Goal: Information Seeking & Learning: Check status

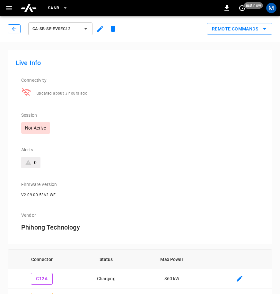
click at [14, 26] on icon "button" at bounding box center [14, 29] width 6 height 6
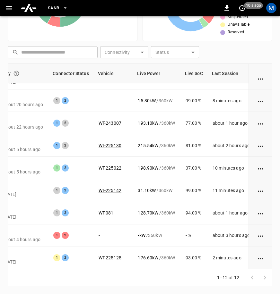
scroll to position [91, 0]
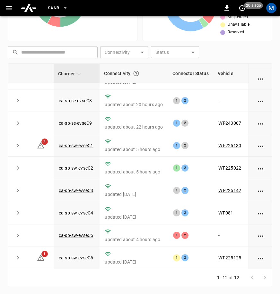
click at [89, 274] on div "1–12 of 12" at bounding box center [140, 277] width 264 height 17
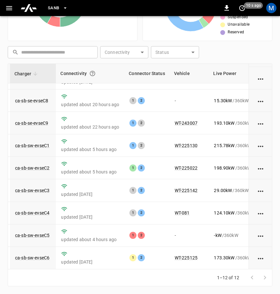
scroll to position [91, 40]
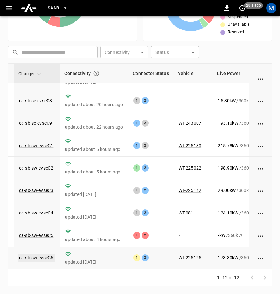
click at [47, 254] on link "ca-sb-sw-evseC6" at bounding box center [36, 258] width 37 height 8
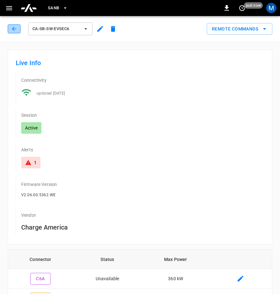
click at [10, 30] on button "button" at bounding box center [14, 28] width 13 height 9
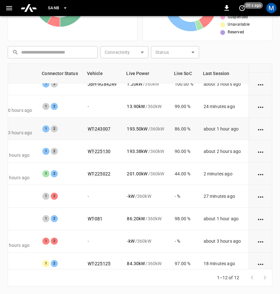
scroll to position [91, 136]
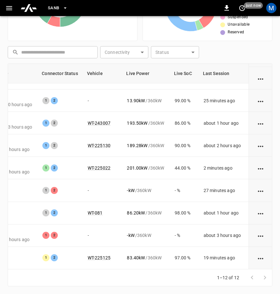
drag, startPoint x: 133, startPoint y: 270, endPoint x: 97, endPoint y: 271, distance: 36.9
click at [97, 271] on div "1–12 of 12" at bounding box center [140, 277] width 264 height 17
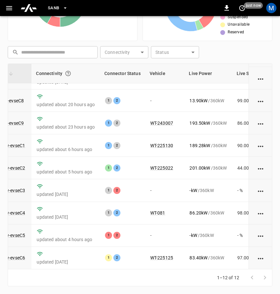
scroll to position [91, 60]
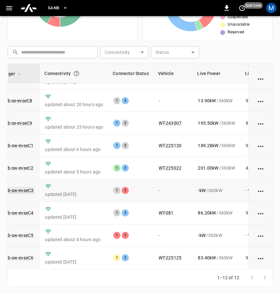
click at [22, 187] on link "ca-sb-sw-evseC3" at bounding box center [16, 191] width 37 height 8
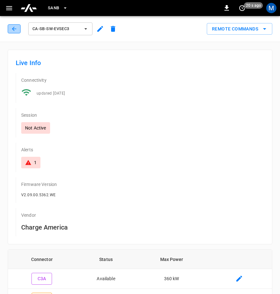
click at [11, 28] on icon "button" at bounding box center [14, 29] width 6 height 6
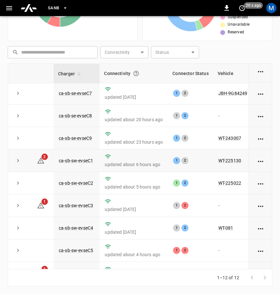
scroll to position [91, 0]
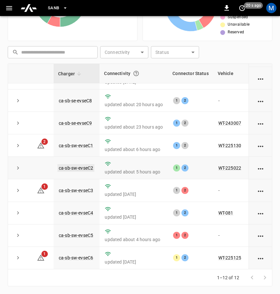
click at [82, 164] on link "ca-sb-sw-evseC2" at bounding box center [75, 168] width 37 height 8
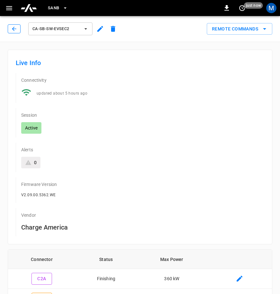
click at [14, 28] on icon "button" at bounding box center [14, 29] width 6 height 6
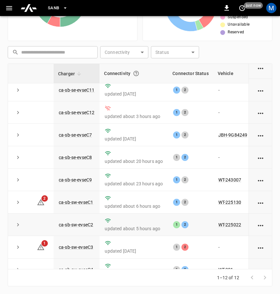
scroll to position [91, 0]
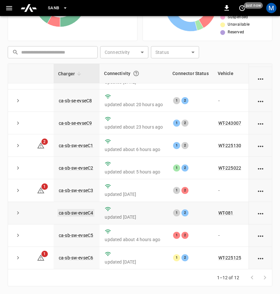
click at [77, 210] on link "ca-sb-sw-evseC4" at bounding box center [75, 213] width 37 height 8
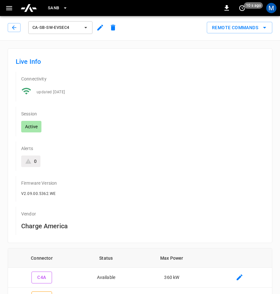
scroll to position [1, 0]
click at [16, 32] on button "button" at bounding box center [14, 27] width 13 height 9
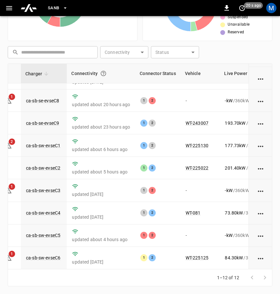
scroll to position [91, 37]
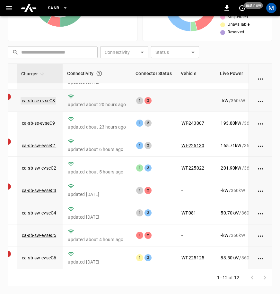
click at [47, 97] on link "ca-sb-se-evseC8" at bounding box center [39, 101] width 36 height 8
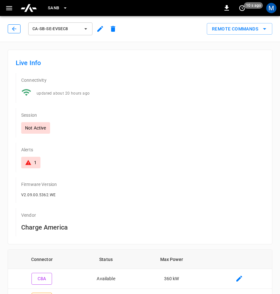
click at [9, 26] on button "button" at bounding box center [14, 28] width 13 height 9
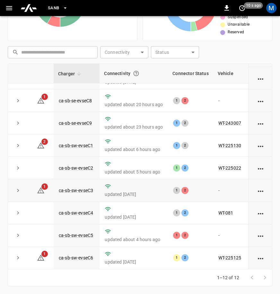
scroll to position [91, 0]
click at [84, 187] on link "ca-sb-sw-evseC3" at bounding box center [75, 191] width 37 height 8
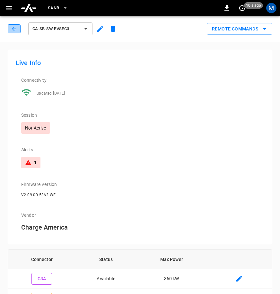
click at [13, 27] on icon "button" at bounding box center [14, 29] width 6 height 6
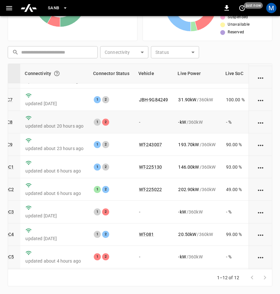
scroll to position [91, 79]
